Goal: Communication & Community: Answer question/provide support

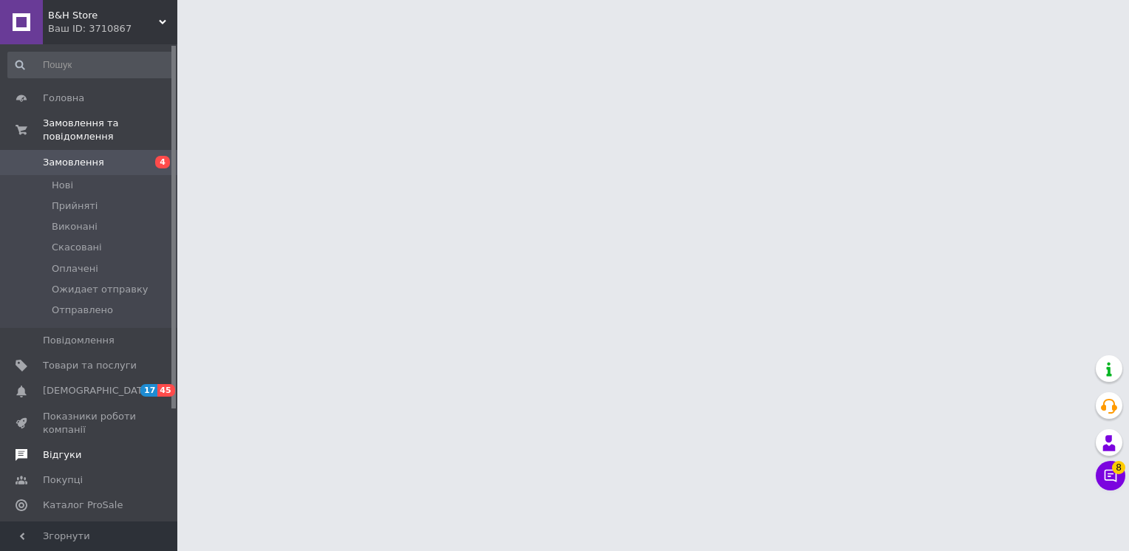
click at [72, 448] on span "Відгуки" at bounding box center [62, 454] width 38 height 13
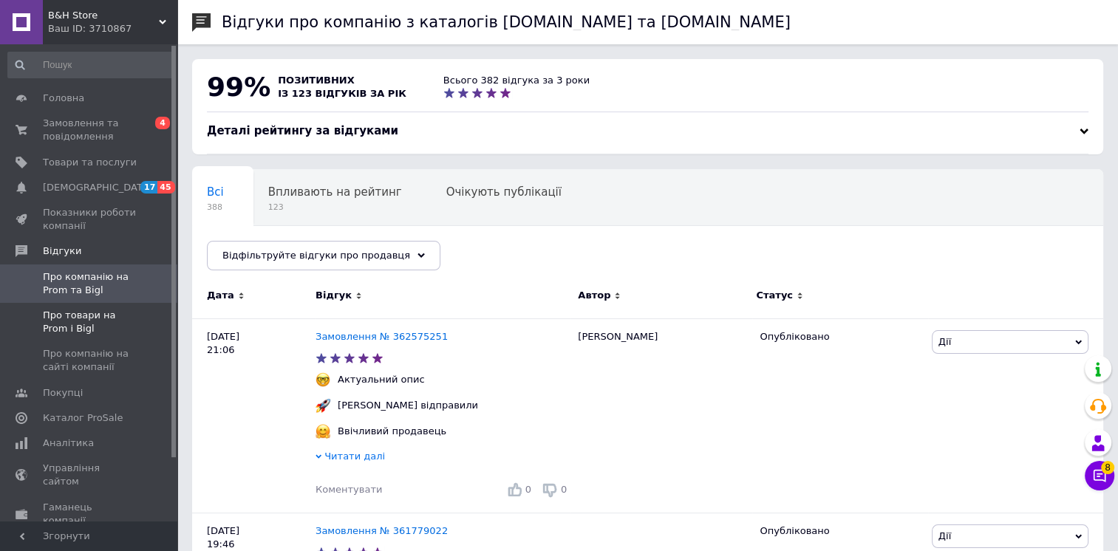
click at [66, 326] on span "Про товари на Prom і Bigl" at bounding box center [90, 322] width 94 height 27
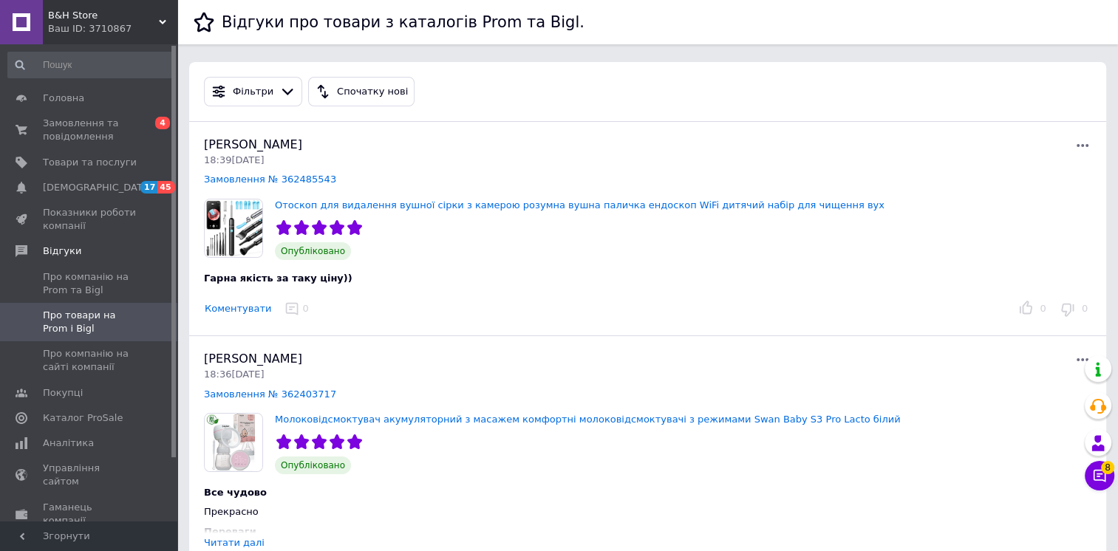
click at [216, 313] on button "Коментувати" at bounding box center [238, 309] width 68 height 16
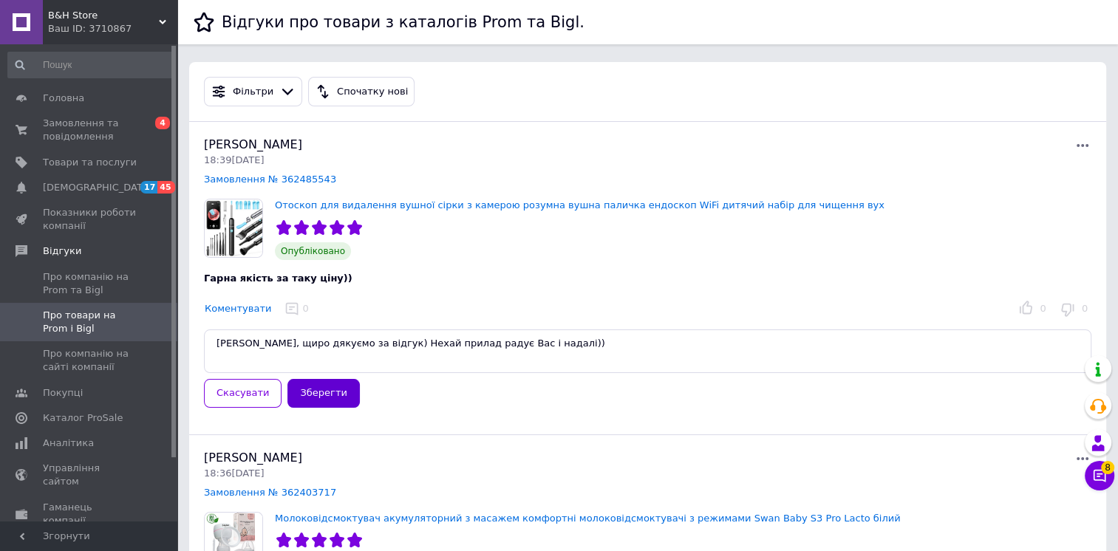
type textarea "[PERSON_NAME], щиро дякуємо за відгук) Нехай прилад радує Вас і надалі))"
click at [304, 397] on button "Зберегти" at bounding box center [323, 393] width 72 height 29
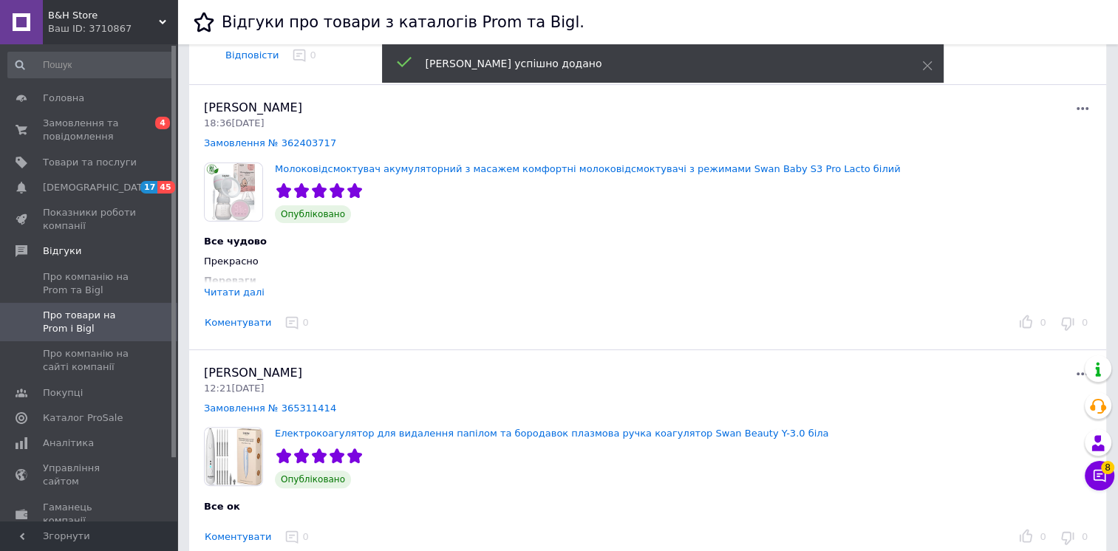
scroll to position [360, 0]
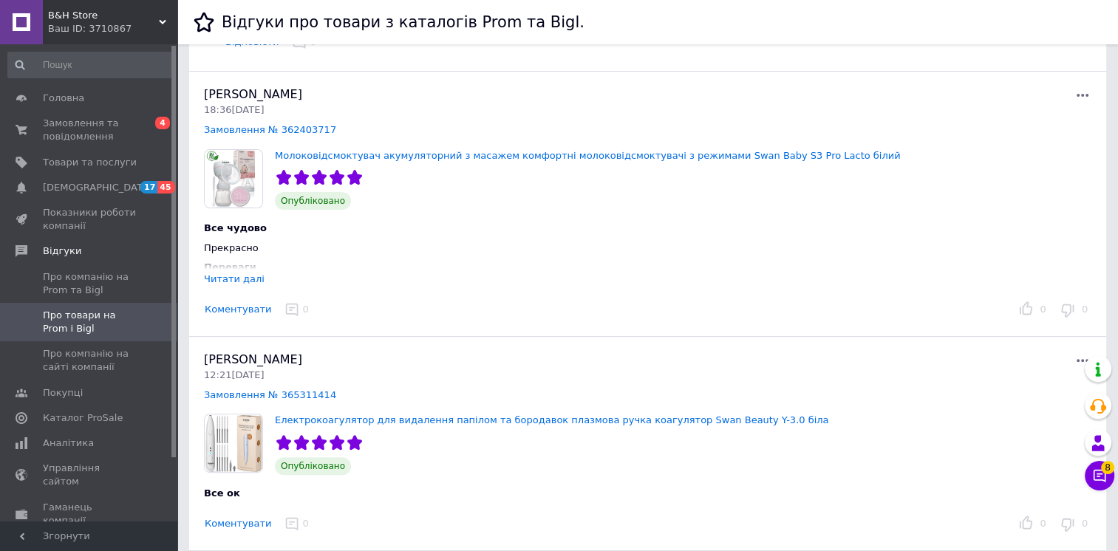
click at [247, 276] on div "Читати далі" at bounding box center [234, 278] width 61 height 11
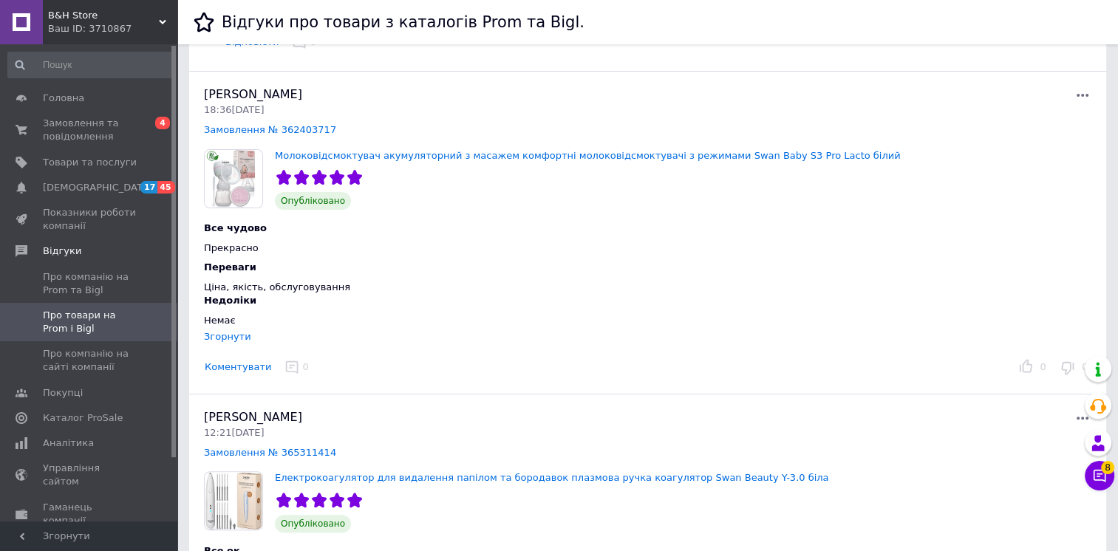
click at [230, 366] on button "Коментувати" at bounding box center [238, 368] width 68 height 16
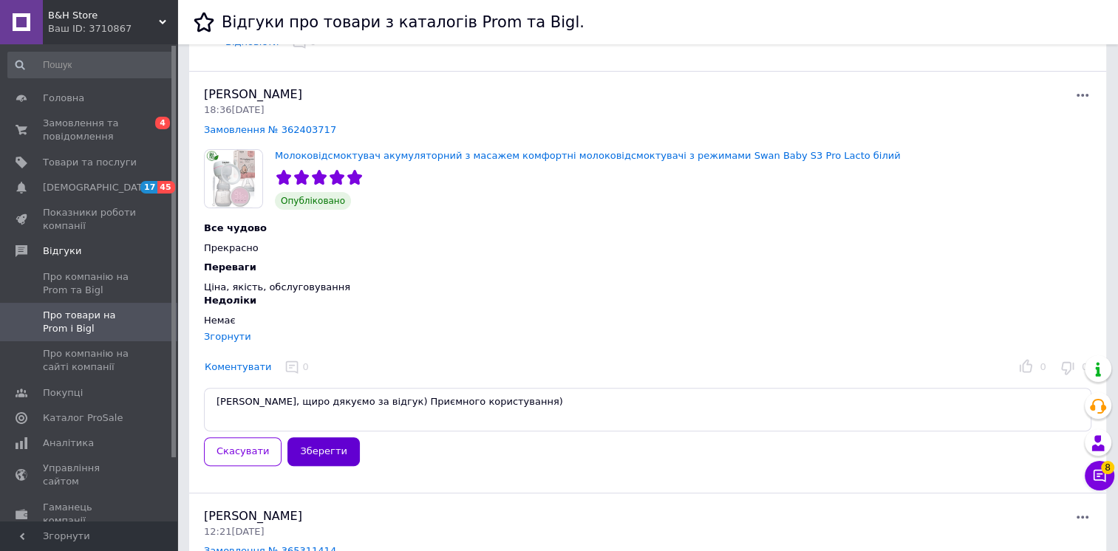
type textarea "[PERSON_NAME], щиро дякуємо за відгук) Приємного користування)"
click at [297, 448] on button "Зберегти" at bounding box center [323, 451] width 72 height 29
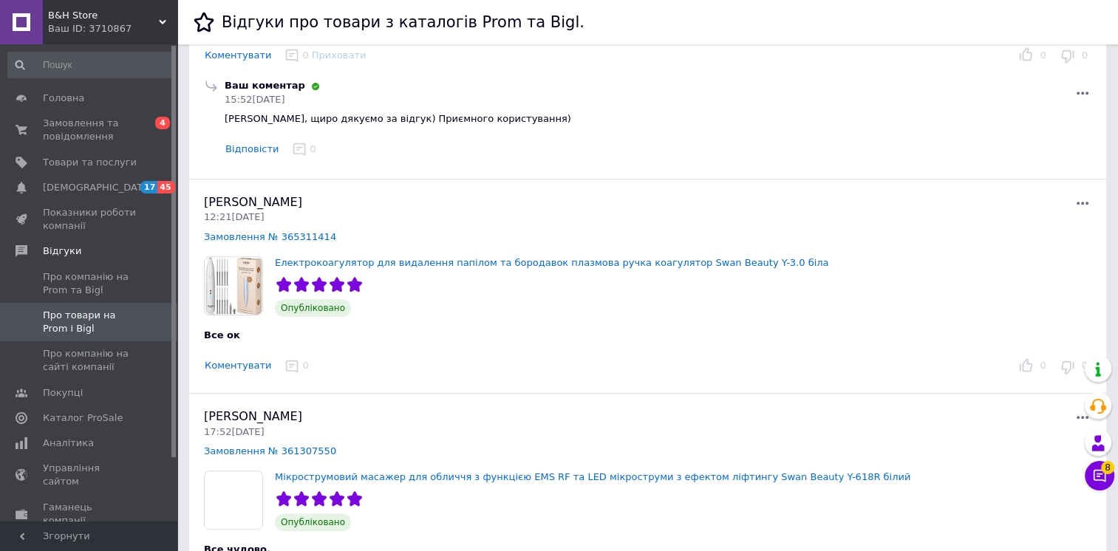
scroll to position [642, 0]
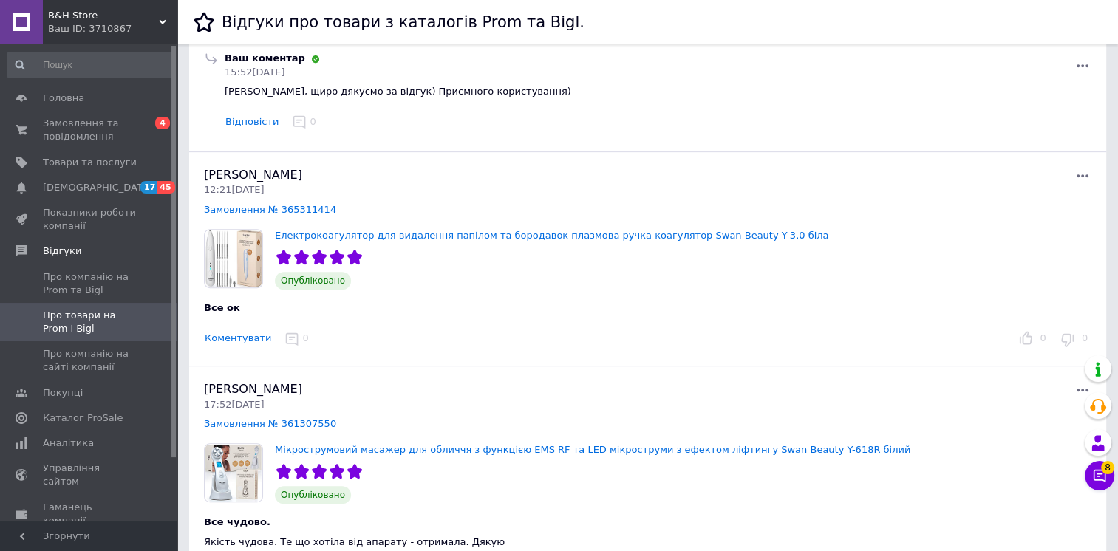
click at [243, 341] on button "Коментувати" at bounding box center [238, 339] width 68 height 16
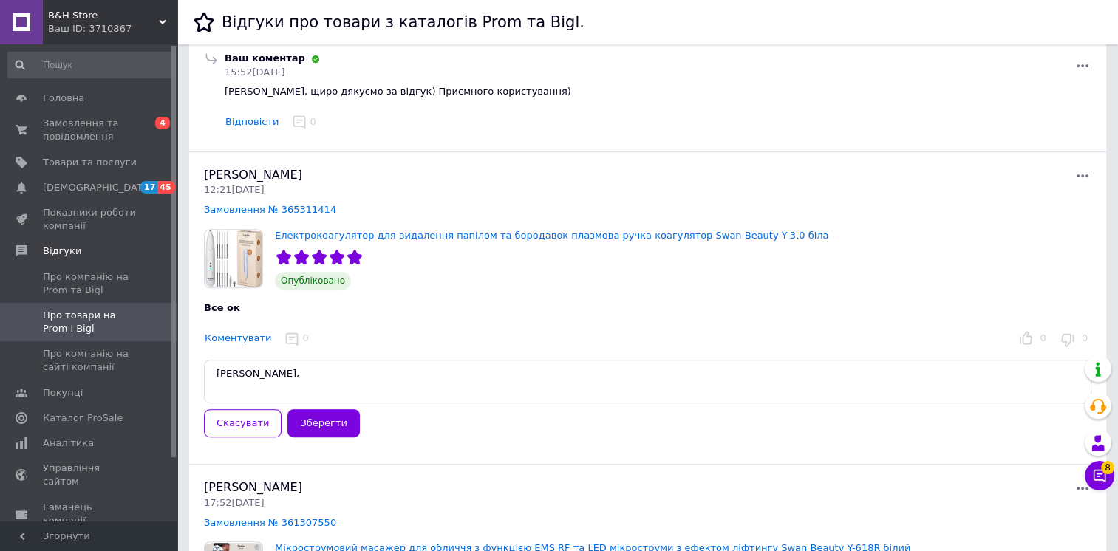
click at [255, 370] on textarea "[PERSON_NAME]," at bounding box center [647, 382] width 887 height 44
type textarea "[PERSON_NAME], щиро дякуємо за відгук))"
click at [329, 421] on button "Зберегти" at bounding box center [323, 423] width 72 height 29
